Goal: Navigation & Orientation: Go to known website

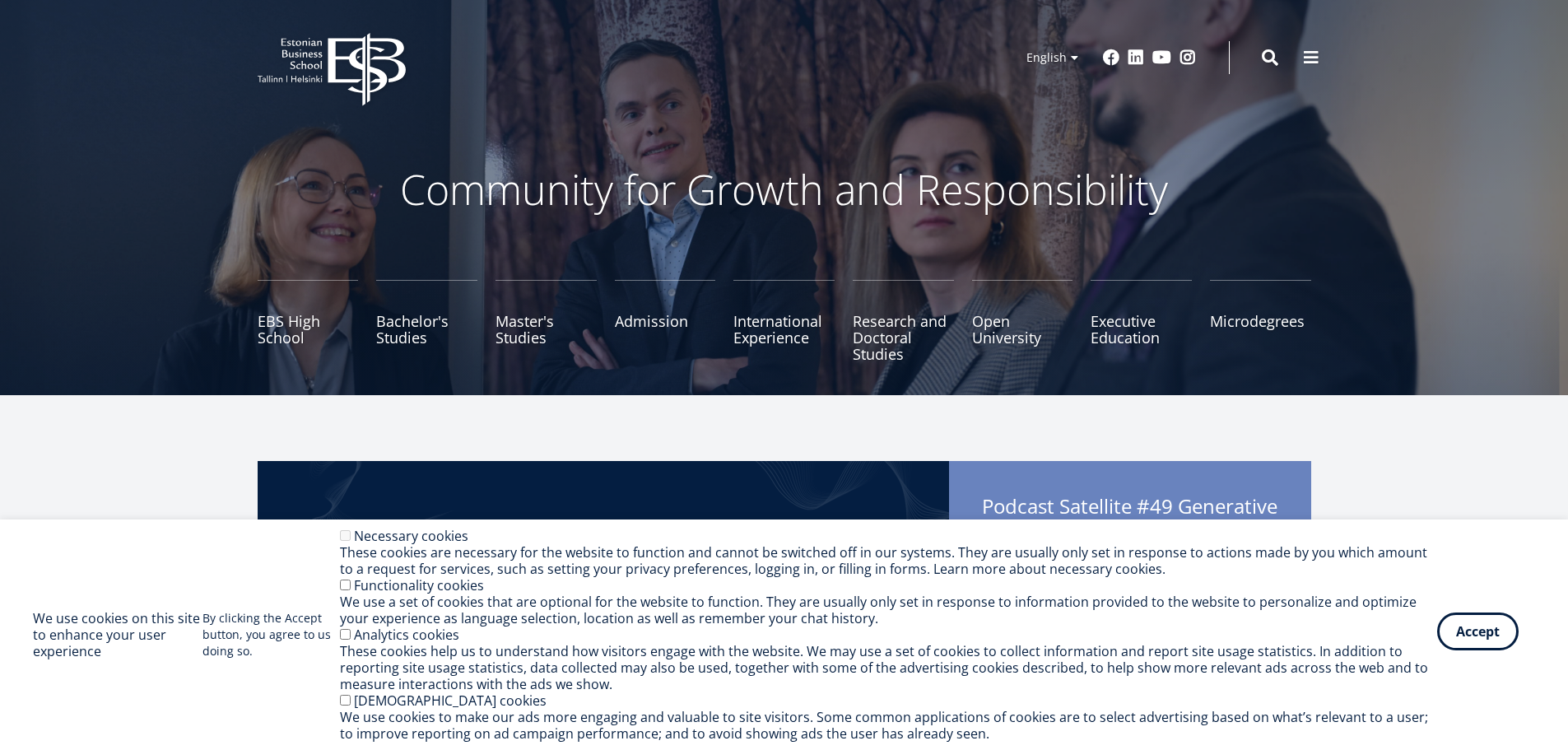
click at [1495, 631] on button "Accept" at bounding box center [1478, 631] width 81 height 38
